Goal: Task Accomplishment & Management: Use online tool/utility

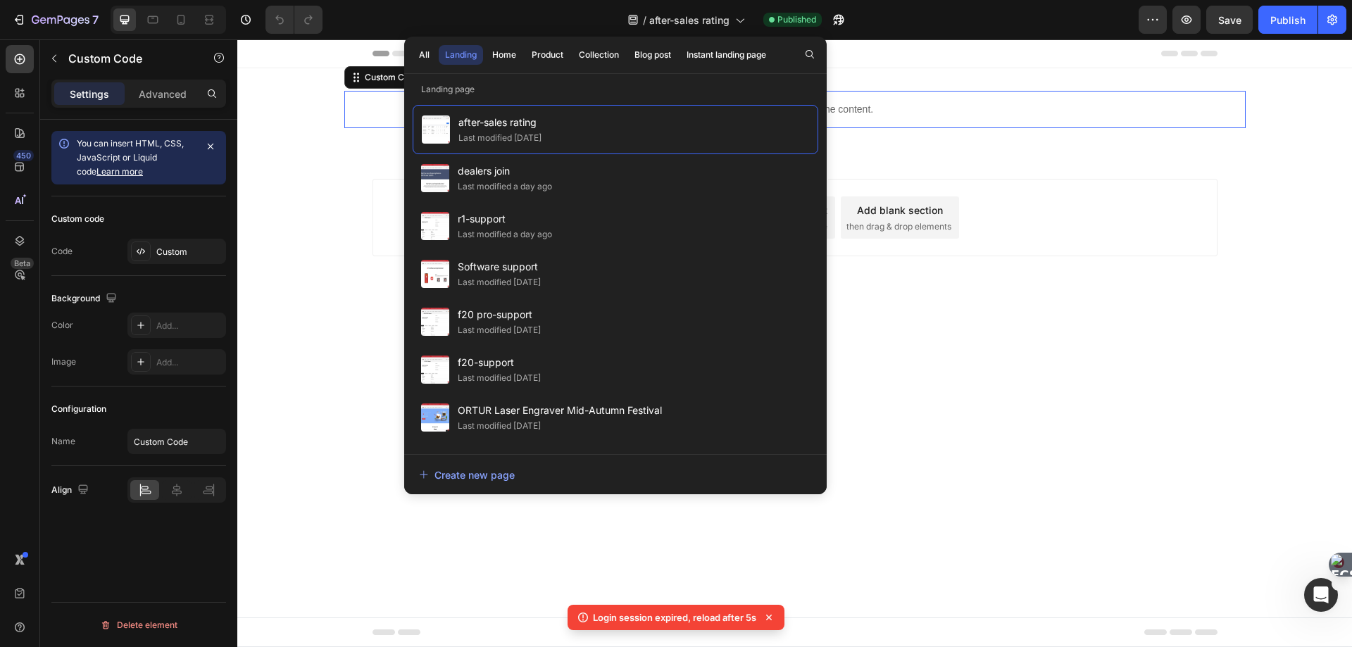
scroll to position [2865, 0]
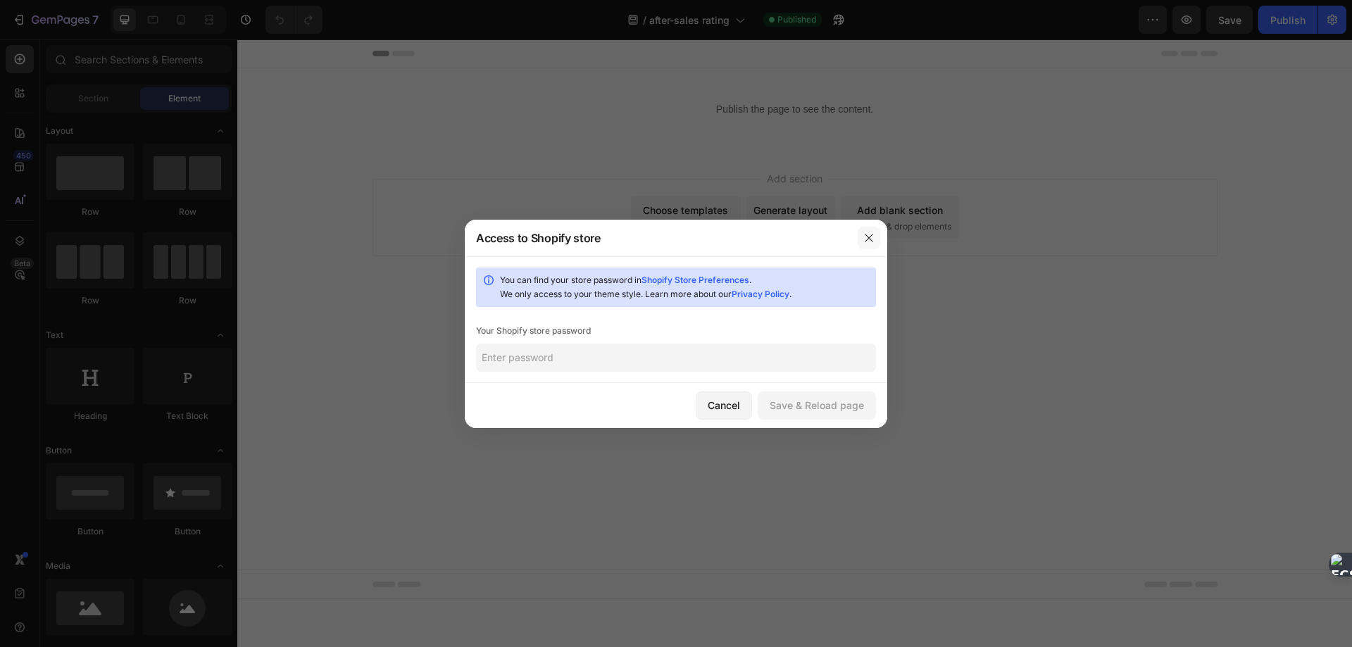
click at [876, 236] on button "button" at bounding box center [868, 238] width 23 height 23
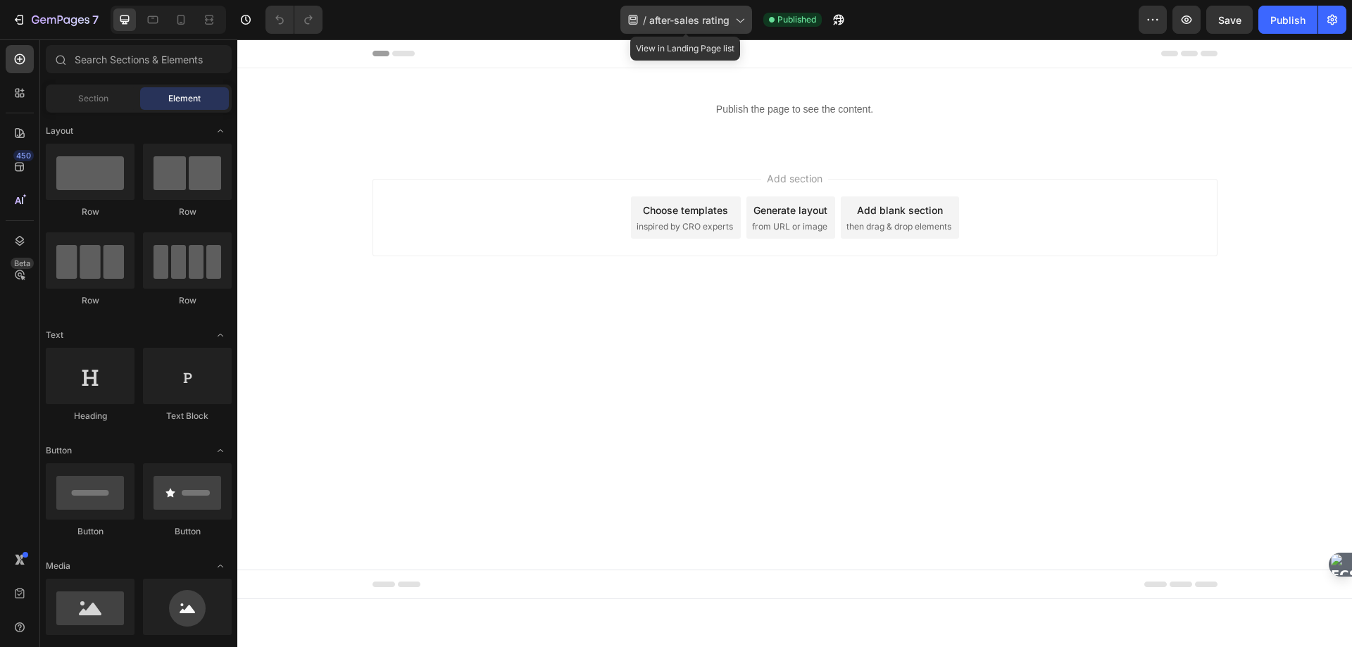
click at [735, 17] on icon at bounding box center [739, 20] width 14 height 14
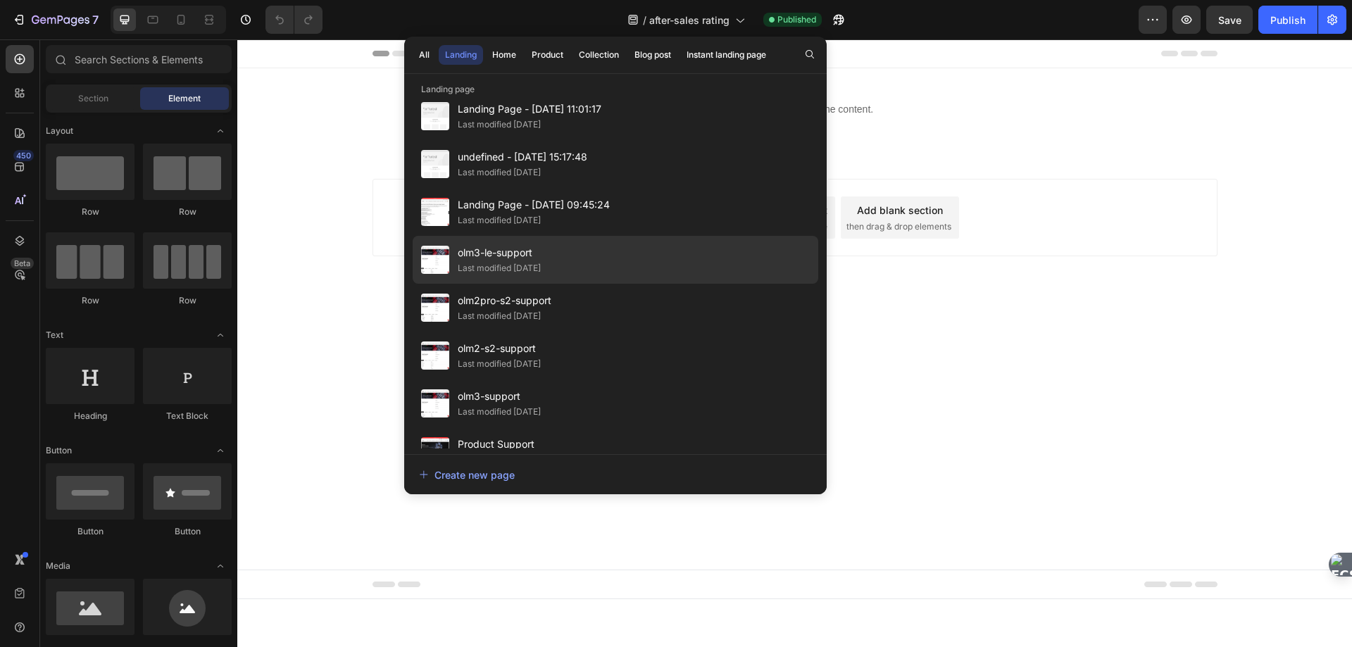
scroll to position [663, 0]
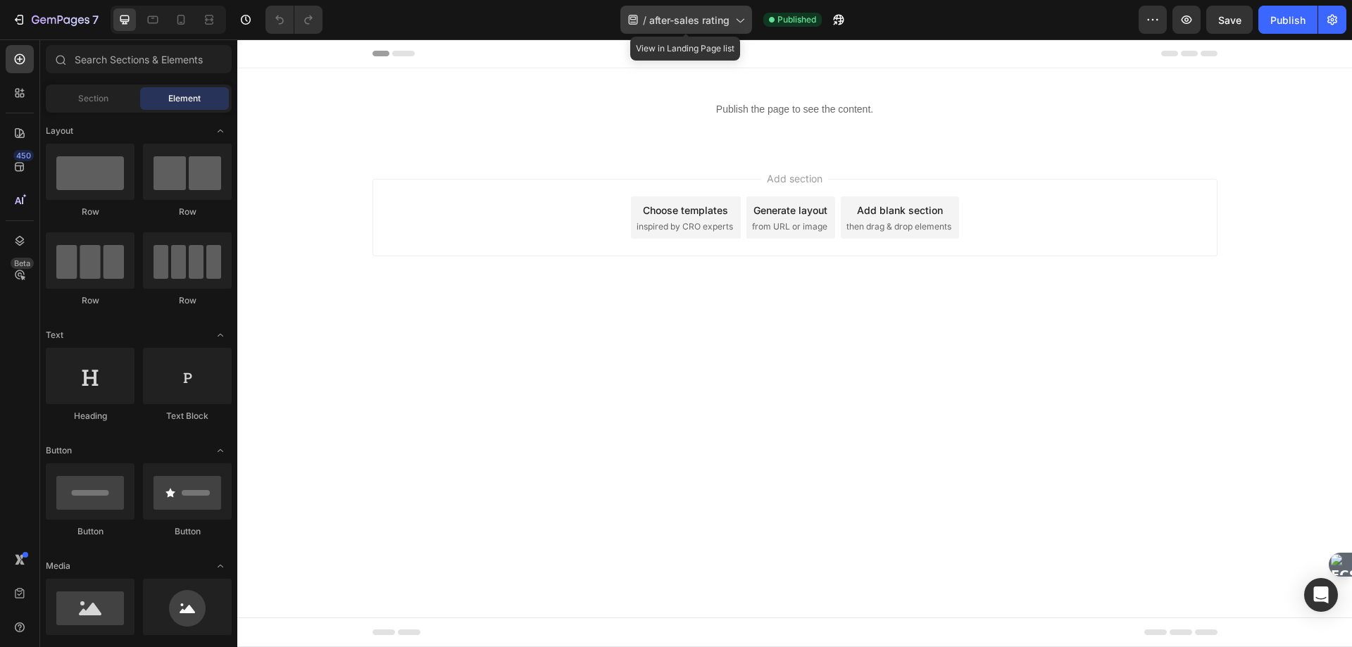
click at [736, 22] on icon at bounding box center [739, 20] width 14 height 14
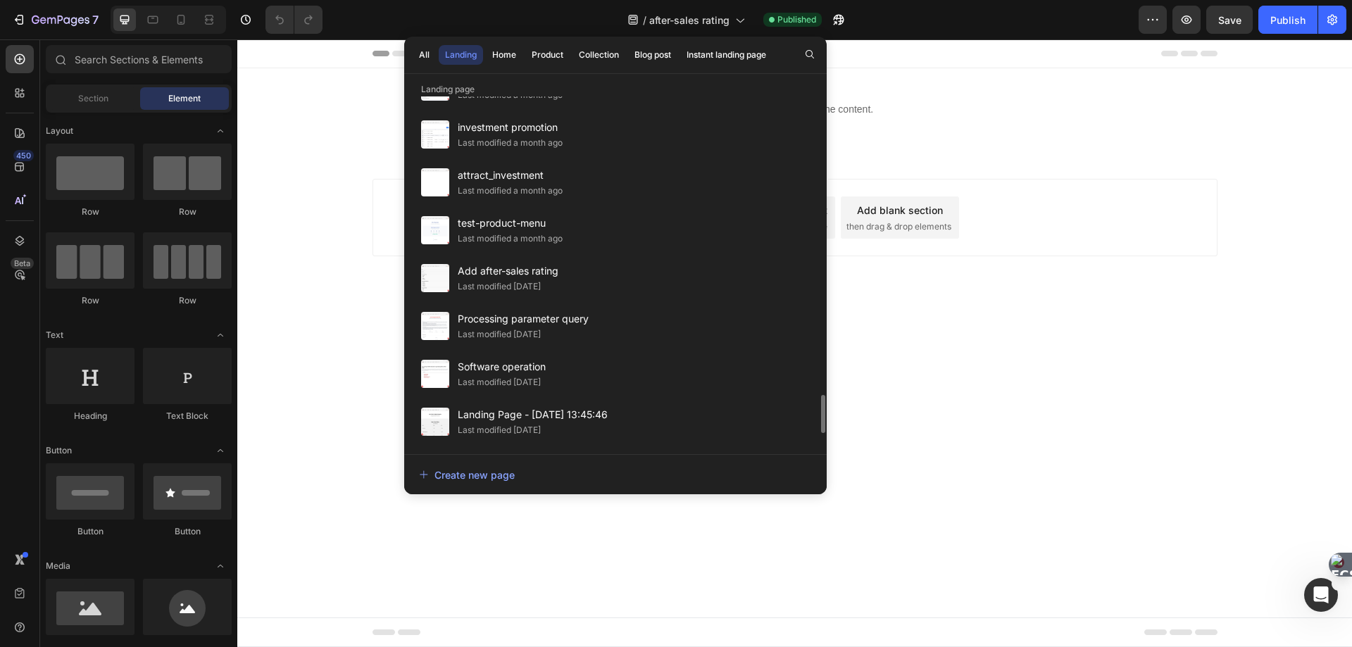
scroll to position [2865, 0]
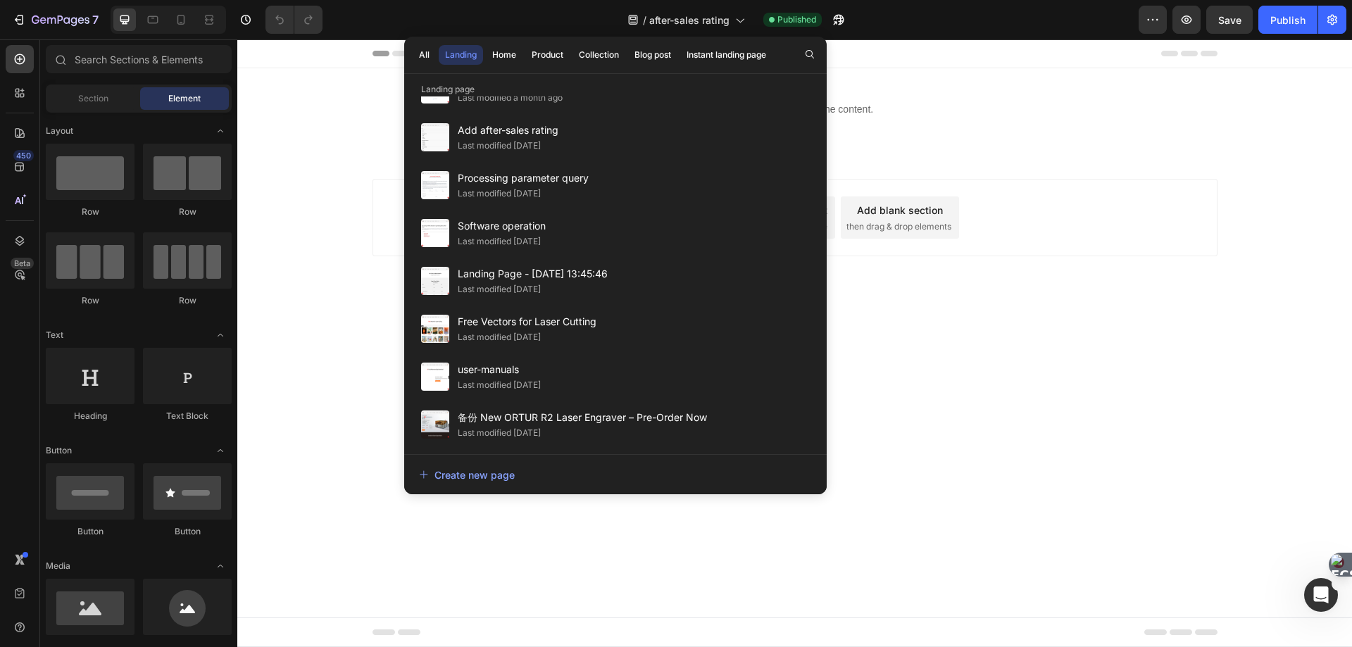
click at [1165, 412] on body "Header Publish the page to see the content. Custom Code Row Section 1 Root Star…" at bounding box center [794, 342] width 1114 height 607
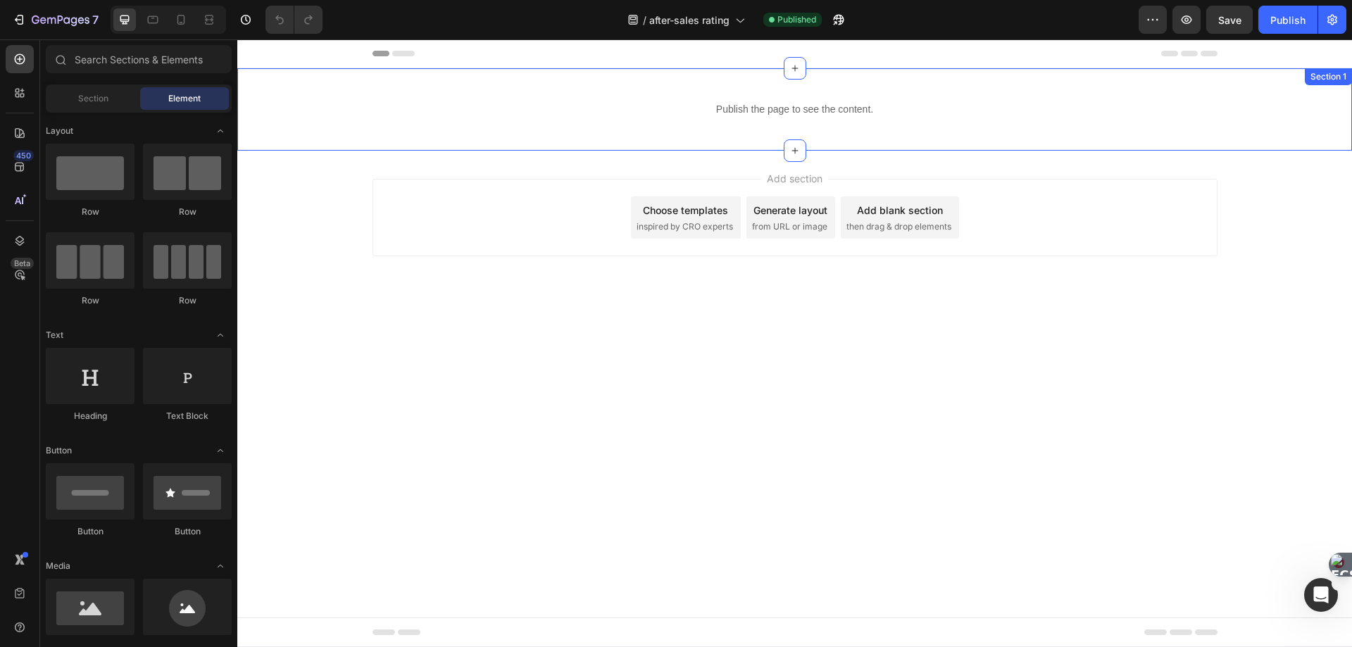
click at [642, 113] on p "Publish the page to see the content." at bounding box center [794, 109] width 901 height 15
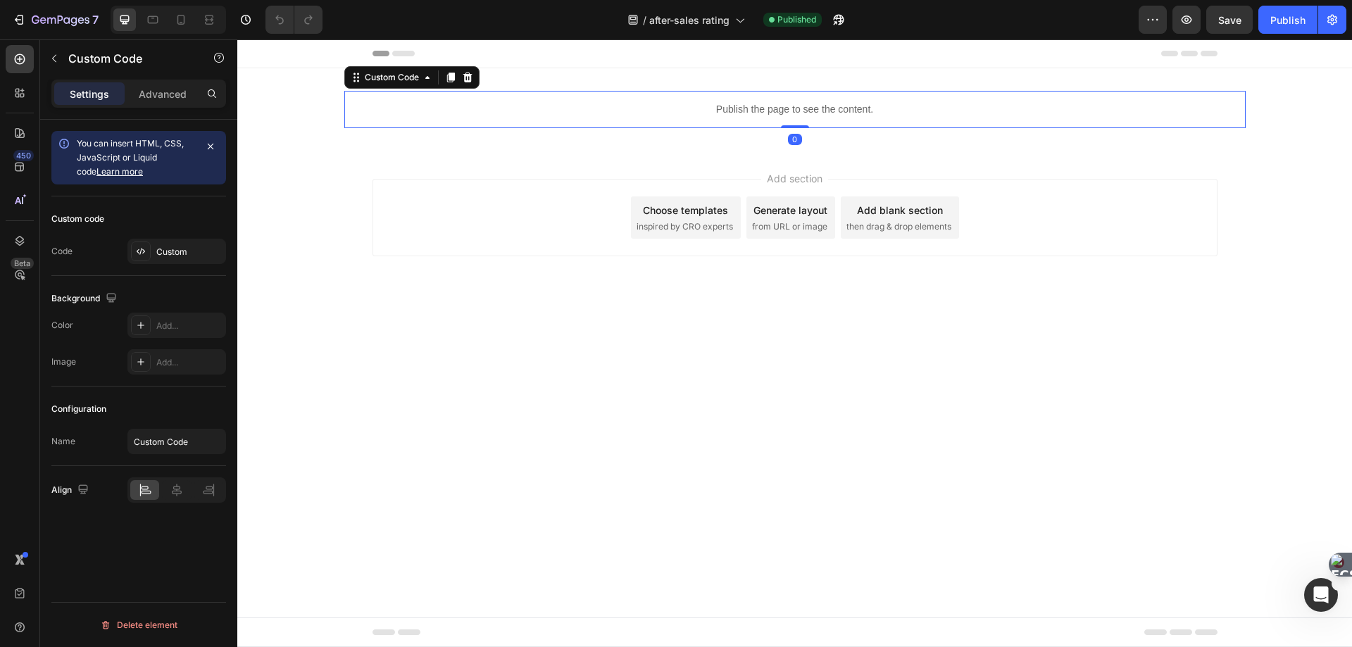
click at [642, 113] on p "Publish the page to see the content." at bounding box center [794, 109] width 901 height 15
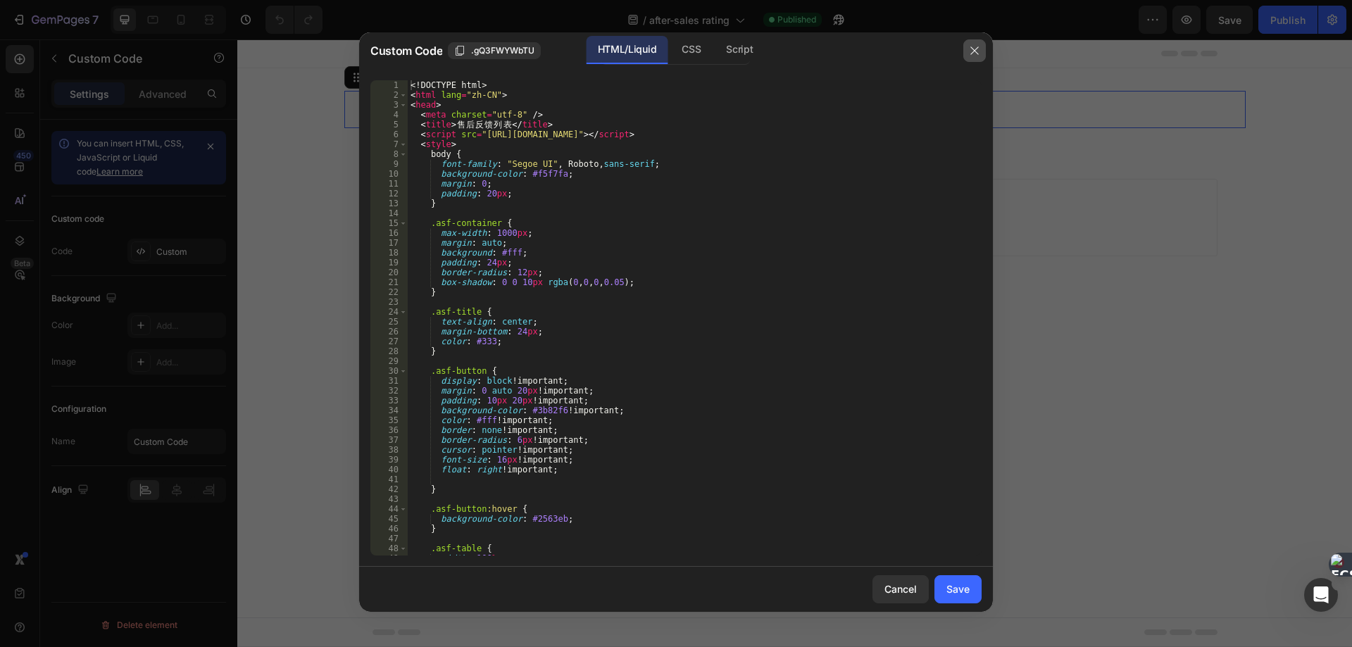
click at [974, 51] on icon "button" at bounding box center [974, 50] width 11 height 11
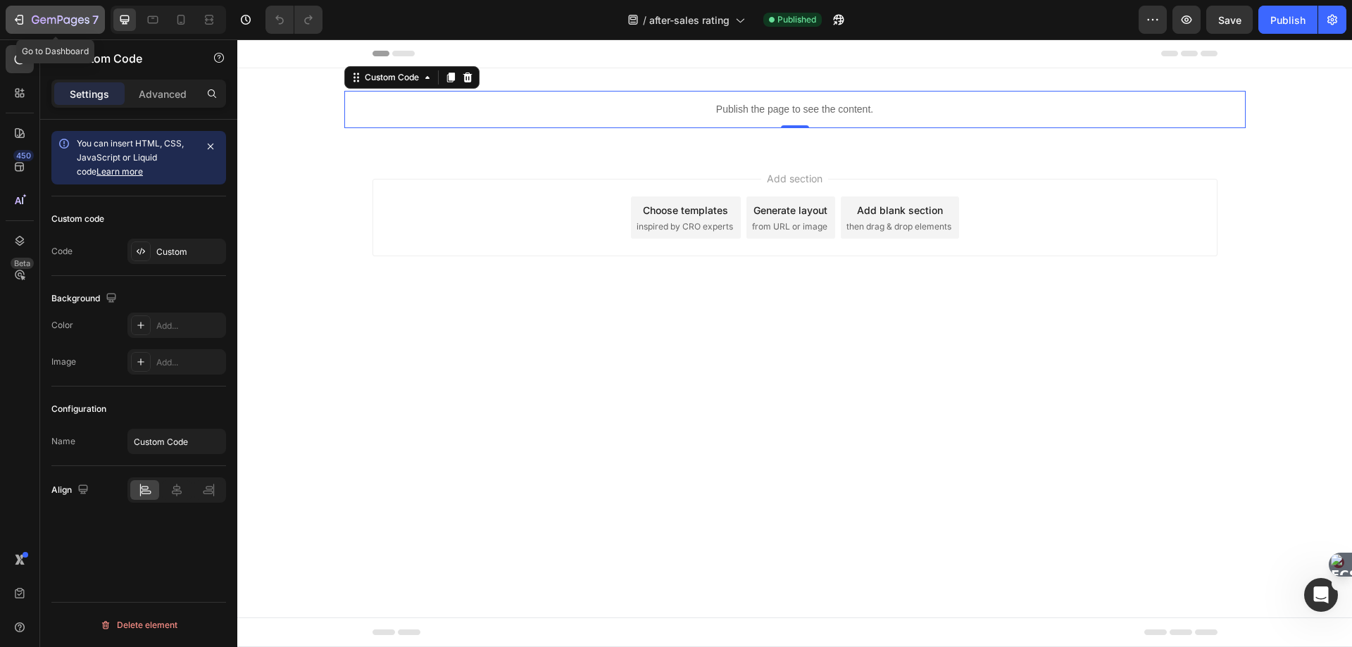
click at [20, 15] on icon "button" at bounding box center [21, 20] width 6 height 10
